Goal: Transaction & Acquisition: Purchase product/service

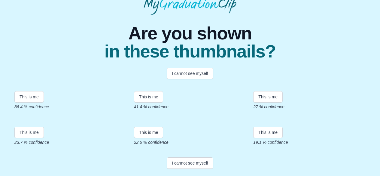
scroll to position [60, 0]
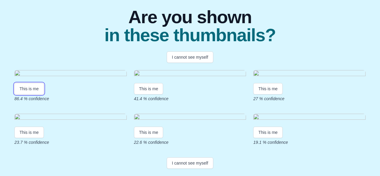
click at [34, 94] on button "This is me" at bounding box center [28, 88] width 29 height 11
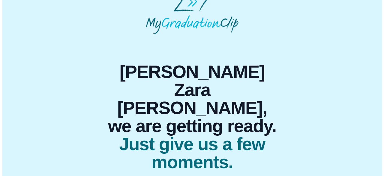
scroll to position [0, 0]
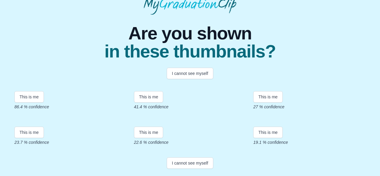
scroll to position [90, 0]
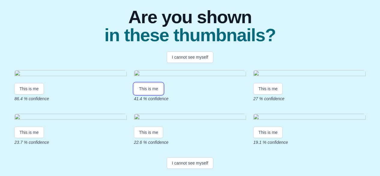
click at [152, 94] on button "This is me" at bounding box center [148, 88] width 29 height 11
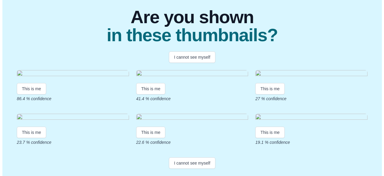
scroll to position [0, 0]
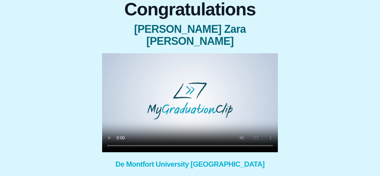
scroll to position [60, 0]
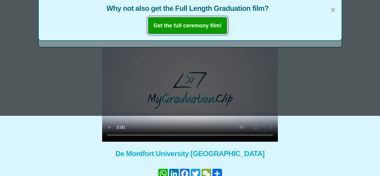
click at [204, 26] on b "Get the full ceremony film!" at bounding box center [187, 26] width 68 height 6
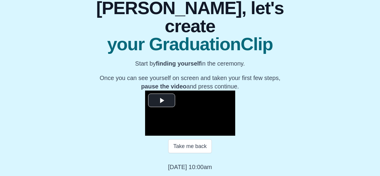
scroll to position [87, 0]
click at [162, 100] on span "Video Player" at bounding box center [162, 100] width 0 height 0
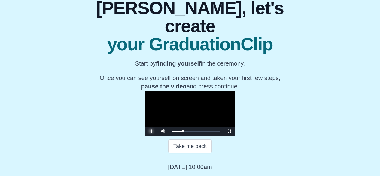
click at [151, 131] on span "Video Player" at bounding box center [151, 131] width 0 height 0
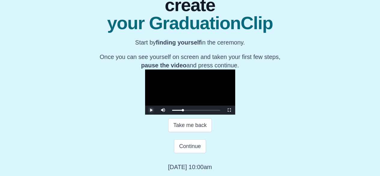
scroll to position [117, 0]
click at [172, 110] on div "10:15 Progress : 0%" at bounding box center [177, 110] width 11 height 1
click at [172, 110] on div "09:43 Progress : 0%" at bounding box center [177, 110] width 11 height 1
click at [151, 110] on span "Video Player" at bounding box center [151, 110] width 0 height 0
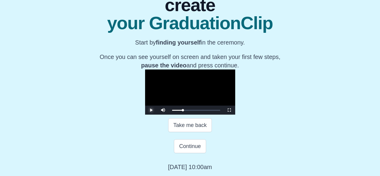
click at [151, 110] on span "Video Player" at bounding box center [151, 110] width 0 height 0
click at [172, 110] on div "09:43 Progress : 0%" at bounding box center [177, 110] width 11 height 1
click at [151, 110] on span "Video Player" at bounding box center [151, 110] width 0 height 0
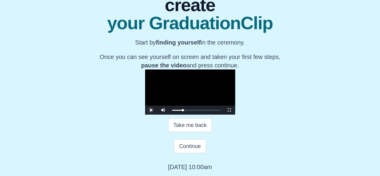
click at [151, 110] on span "Video Player" at bounding box center [151, 110] width 0 height 0
click at [172, 110] on div "09:50 Progress : 0%" at bounding box center [177, 110] width 11 height 1
click at [172, 110] on div "09:38 Progress : 0%" at bounding box center [177, 110] width 11 height 1
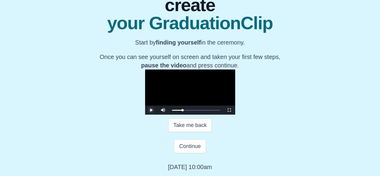
click at [151, 110] on span "Video Player" at bounding box center [151, 110] width 0 height 0
click at [183, 153] on button "Continue" at bounding box center [190, 146] width 32 height 14
click at [191, 147] on button "Continue" at bounding box center [190, 146] width 32 height 14
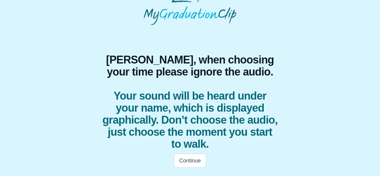
scroll to position [20, 0]
click at [191, 160] on button "Continue" at bounding box center [190, 160] width 32 height 14
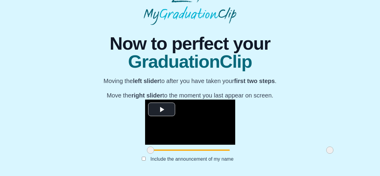
scroll to position [80, 0]
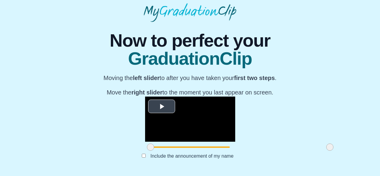
click at [162, 106] on span "Video Player" at bounding box center [162, 106] width 0 height 0
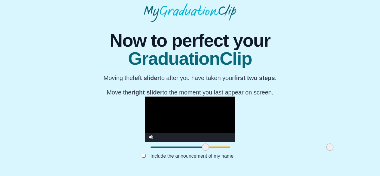
drag, startPoint x: 101, startPoint y: 151, endPoint x: 156, endPoint y: 151, distance: 54.6
click at [202, 150] on span at bounding box center [205, 146] width 7 height 7
drag, startPoint x: 279, startPoint y: 152, endPoint x: 284, endPoint y: 151, distance: 4.6
click at [324, 151] on div at bounding box center [329, 146] width 11 height 11
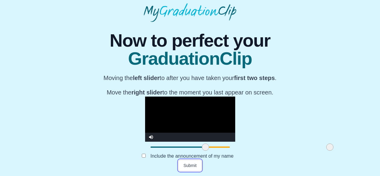
click at [193, 167] on button "Submit" at bounding box center [189, 164] width 23 height 11
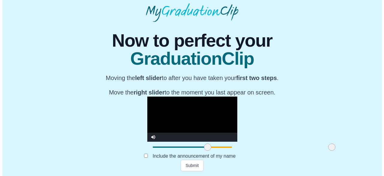
scroll to position [0, 0]
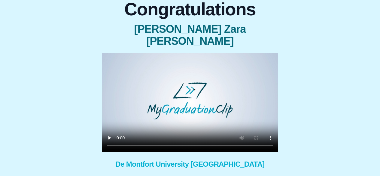
scroll to position [60, 0]
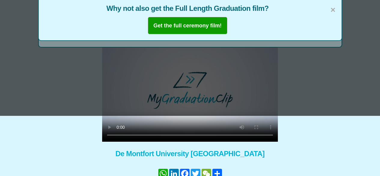
click at [333, 11] on span "×" at bounding box center [332, 10] width 5 height 13
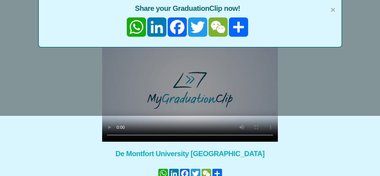
click at [334, 10] on span "×" at bounding box center [332, 10] width 5 height 13
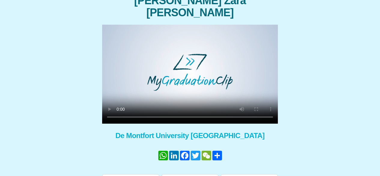
scroll to position [86, 0]
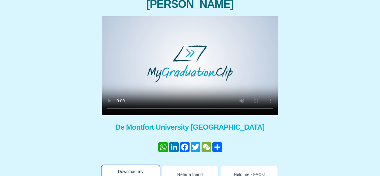
click at [128, 165] on button "Download my GraduationClip" at bounding box center [130, 173] width 57 height 17
click at [219, 142] on link "Share" at bounding box center [217, 147] width 11 height 10
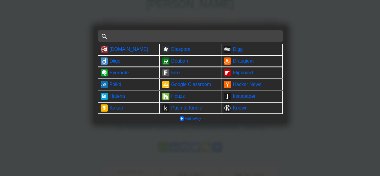
scroll to position [0, 0]
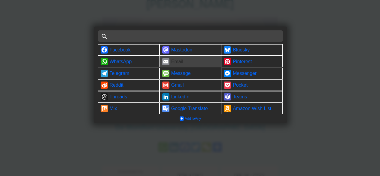
click at [179, 62] on link "Email" at bounding box center [190, 61] width 62 height 11
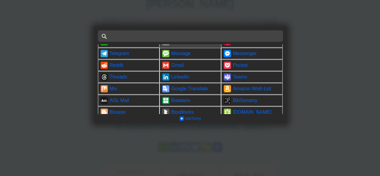
scroll to position [30, 0]
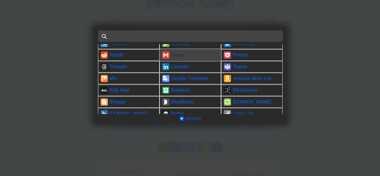
click at [165, 56] on link "Gmail" at bounding box center [190, 54] width 62 height 11
